Goal: Task Accomplishment & Management: Manage account settings

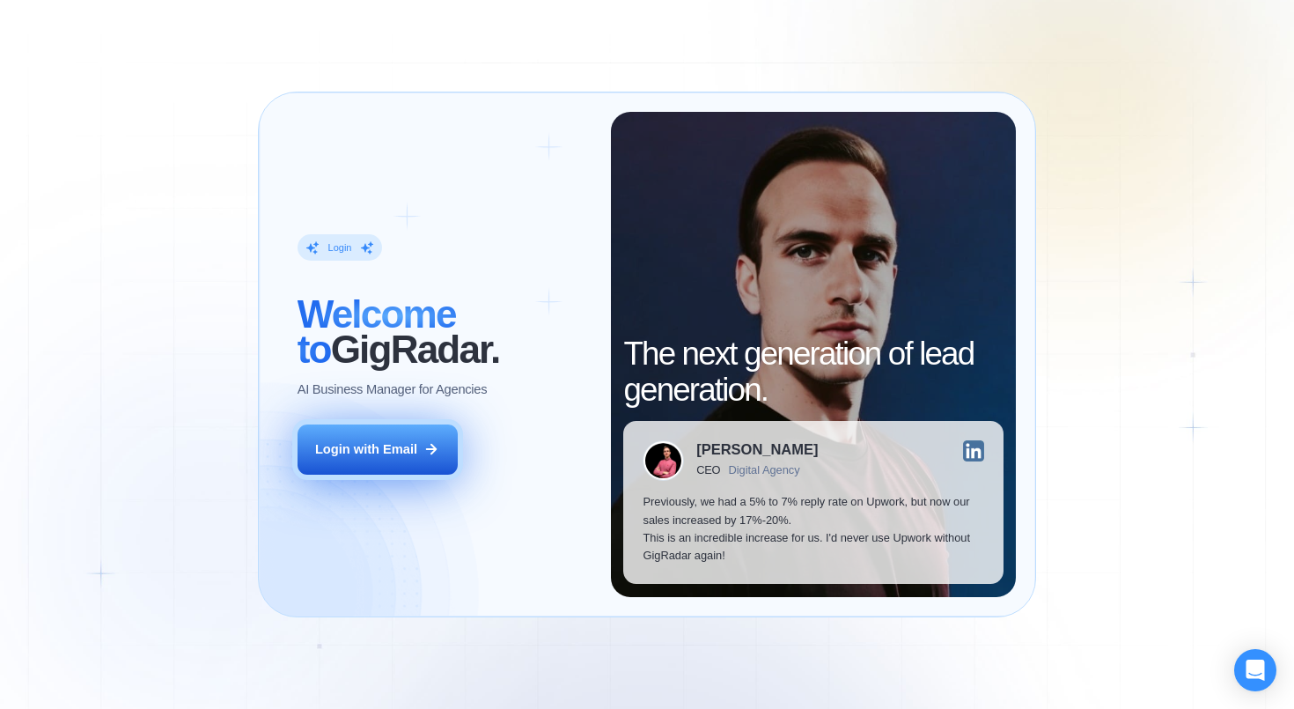
click at [399, 445] on div "Login with Email" at bounding box center [366, 449] width 102 height 18
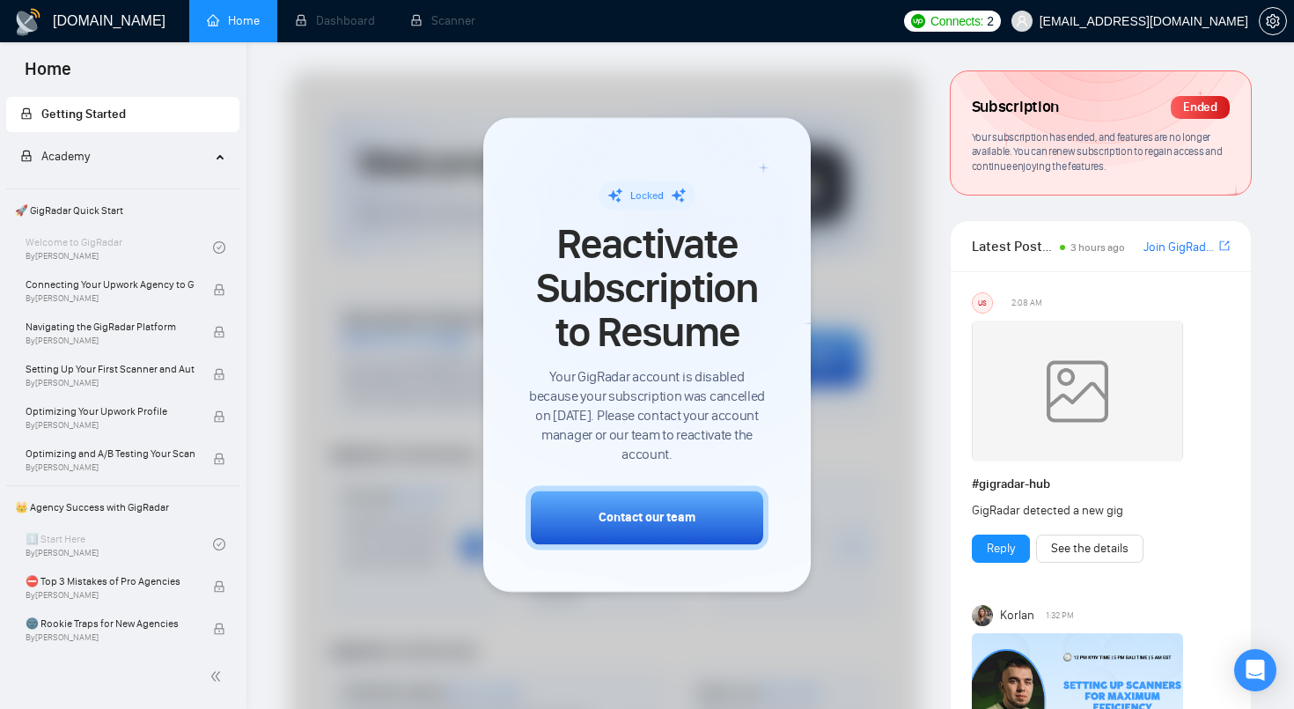
click at [1177, 102] on div "Ended" at bounding box center [1200, 107] width 59 height 23
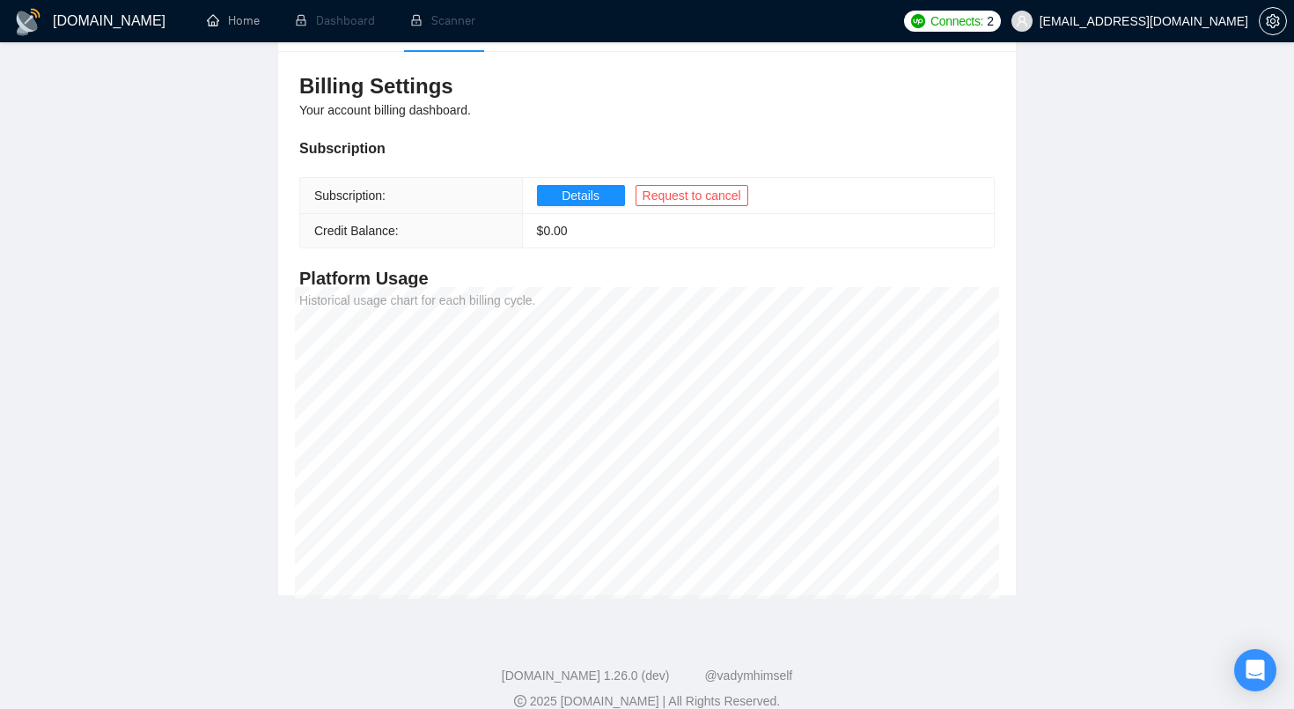
scroll to position [187, 0]
click at [593, 203] on button "Details" at bounding box center [581, 194] width 88 height 21
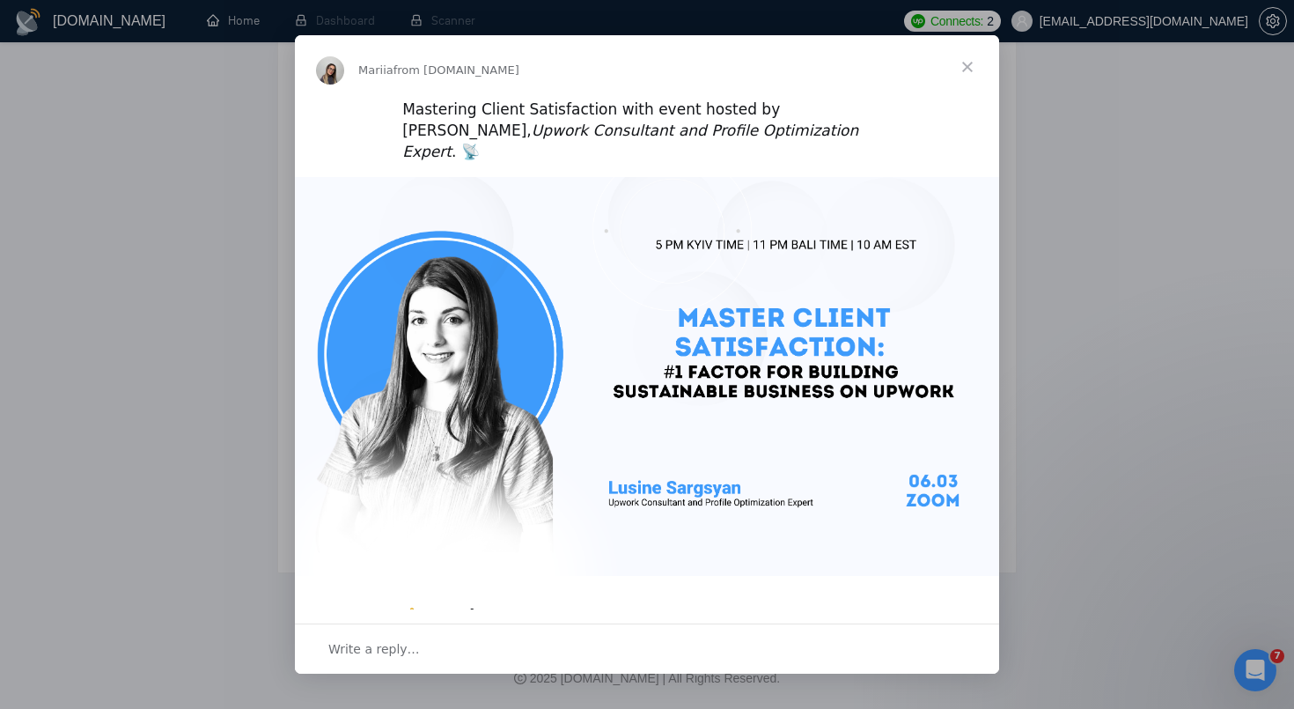
click at [968, 61] on span "Close" at bounding box center [967, 66] width 63 height 63
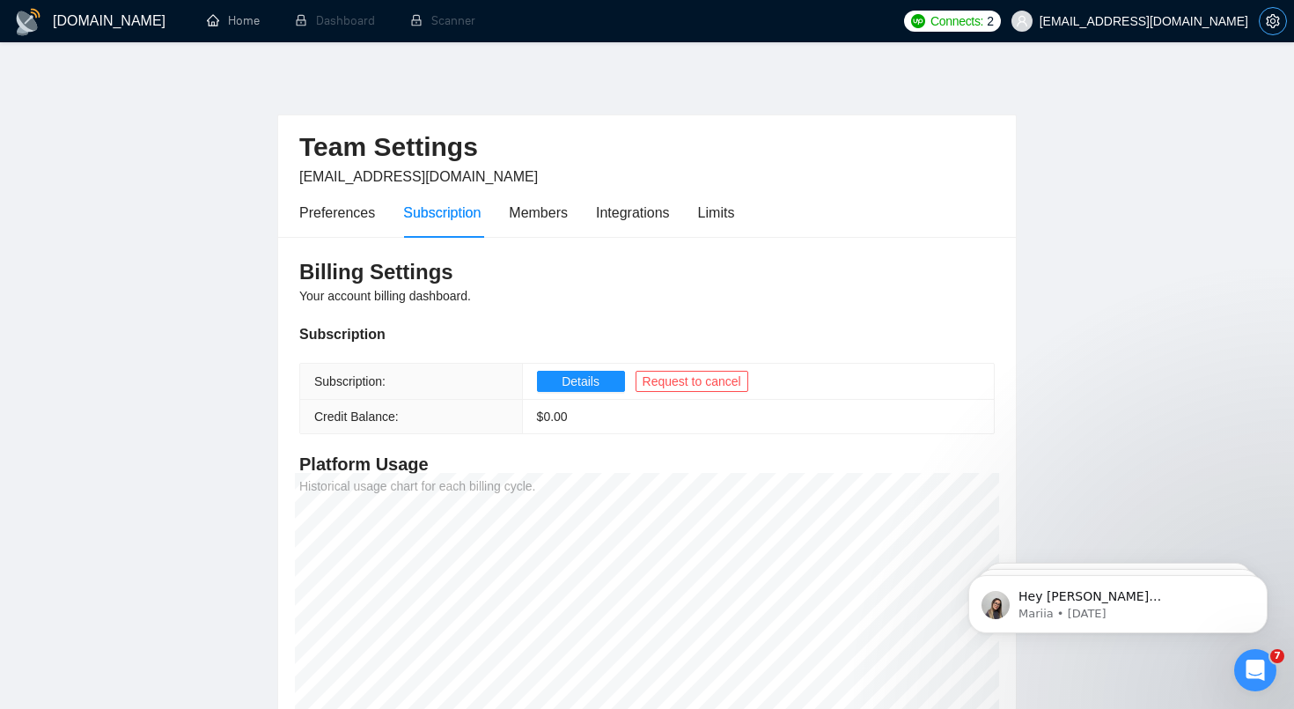
click at [1259, 18] on button "button" at bounding box center [1273, 21] width 28 height 28
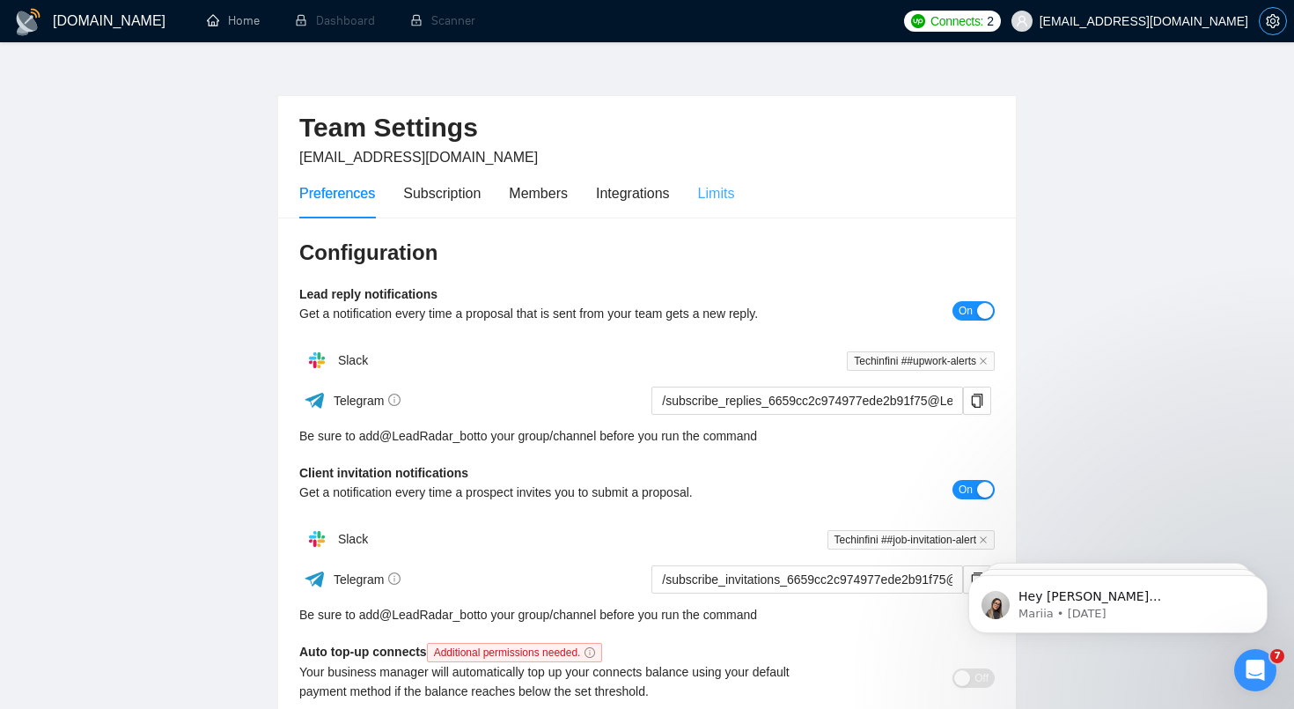
scroll to position [22, 0]
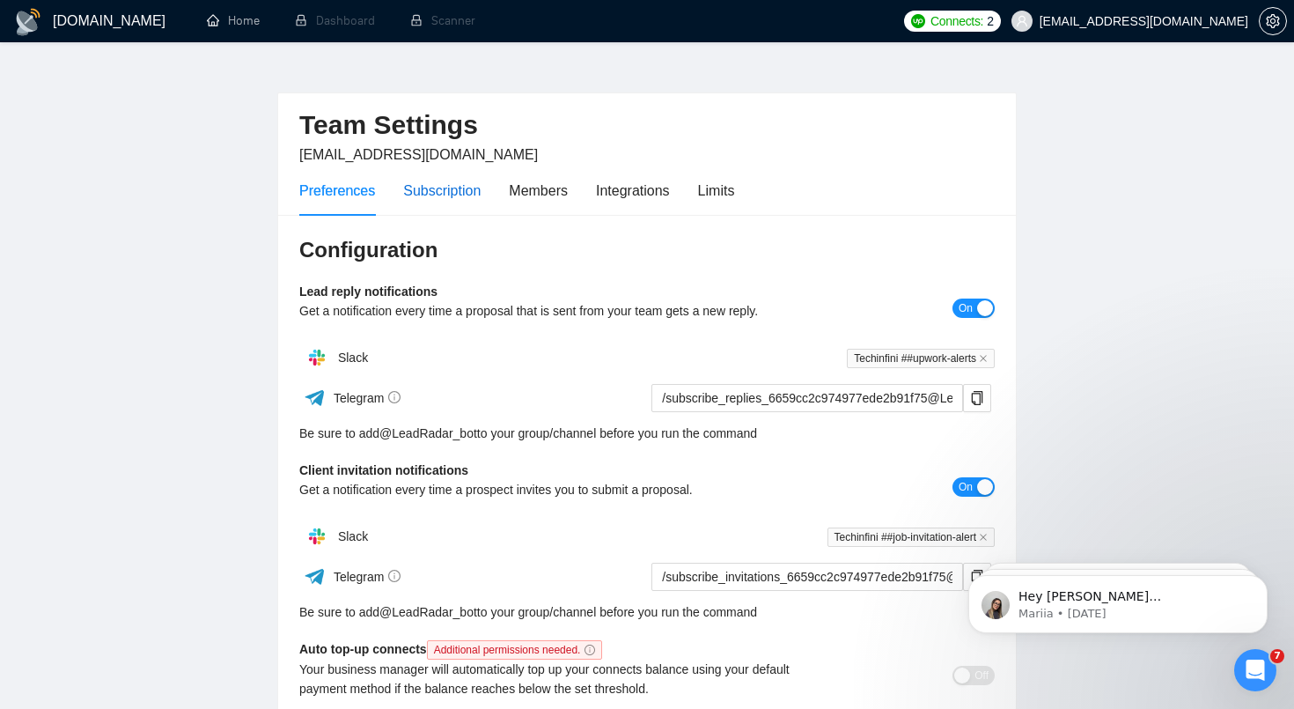
click at [450, 194] on div "Subscription" at bounding box center [441, 191] width 77 height 22
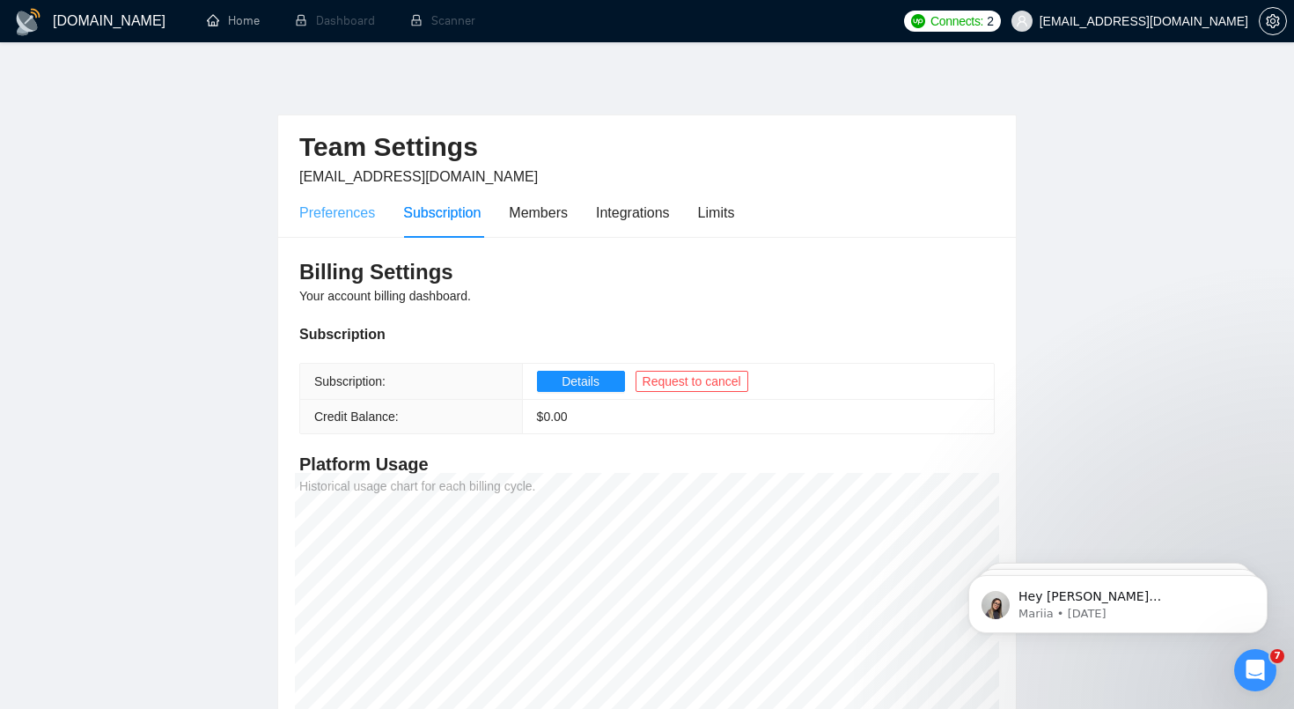
click at [362, 224] on div "Preferences" at bounding box center [337, 212] width 76 height 50
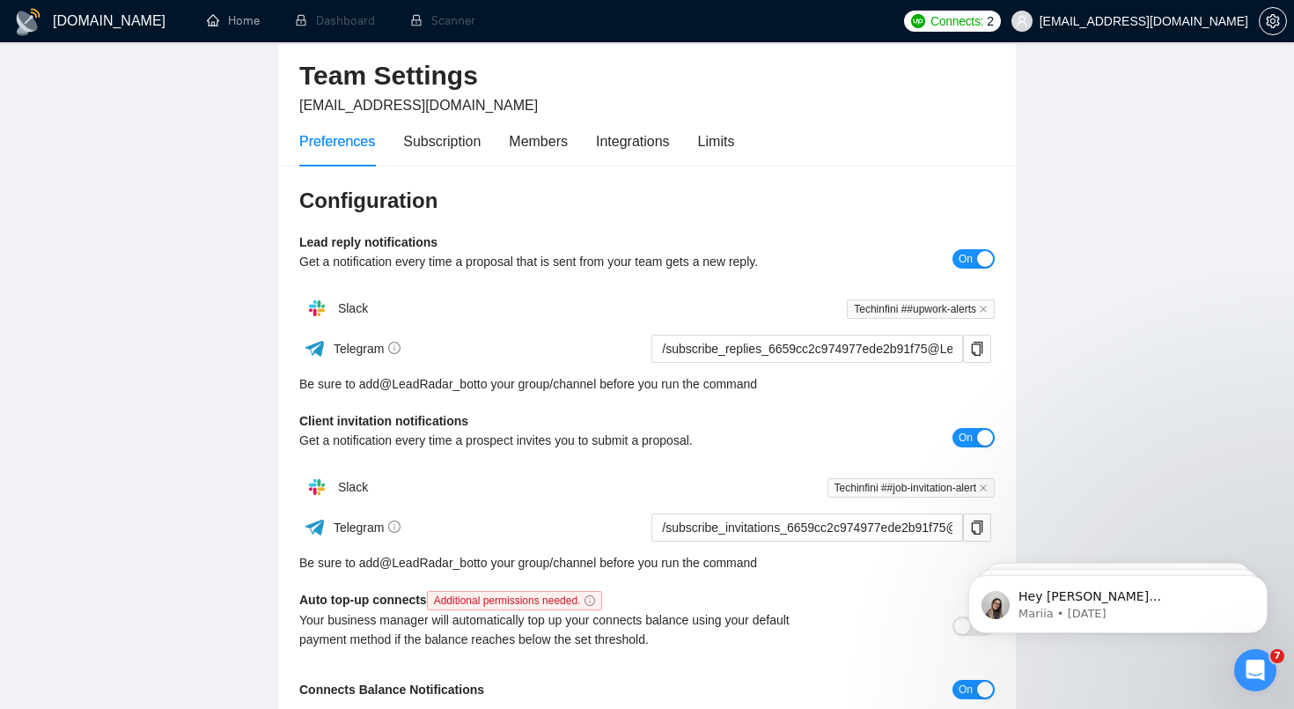
scroll to position [84, 0]
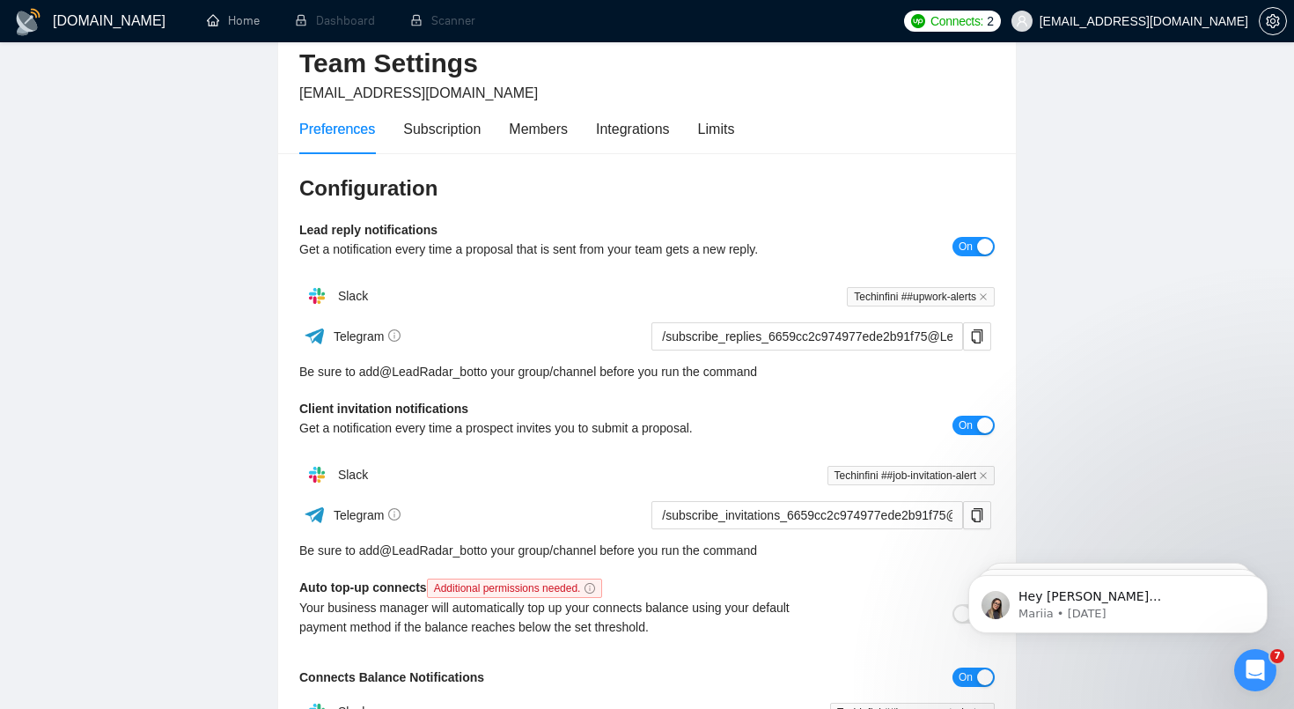
click at [983, 24] on span "Connects:" at bounding box center [956, 20] width 53 height 19
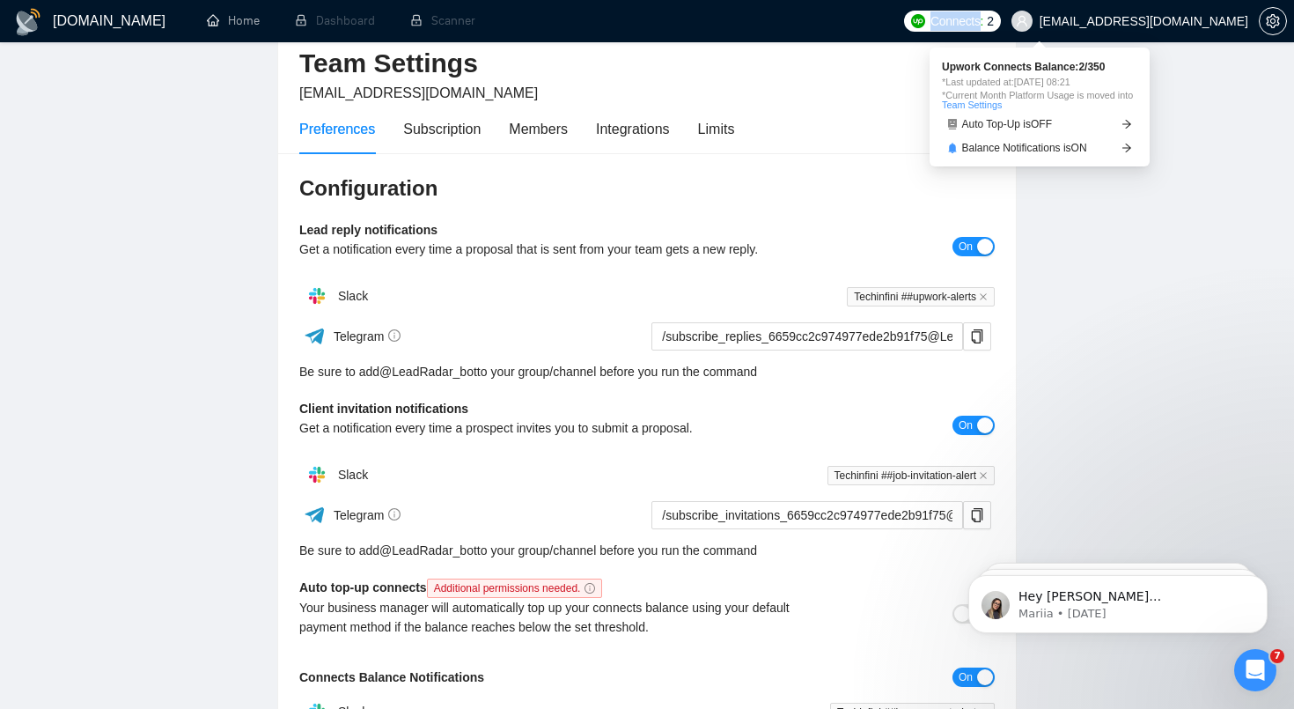
click at [983, 24] on span "Connects:" at bounding box center [956, 20] width 53 height 19
